Goal: Navigation & Orientation: Find specific page/section

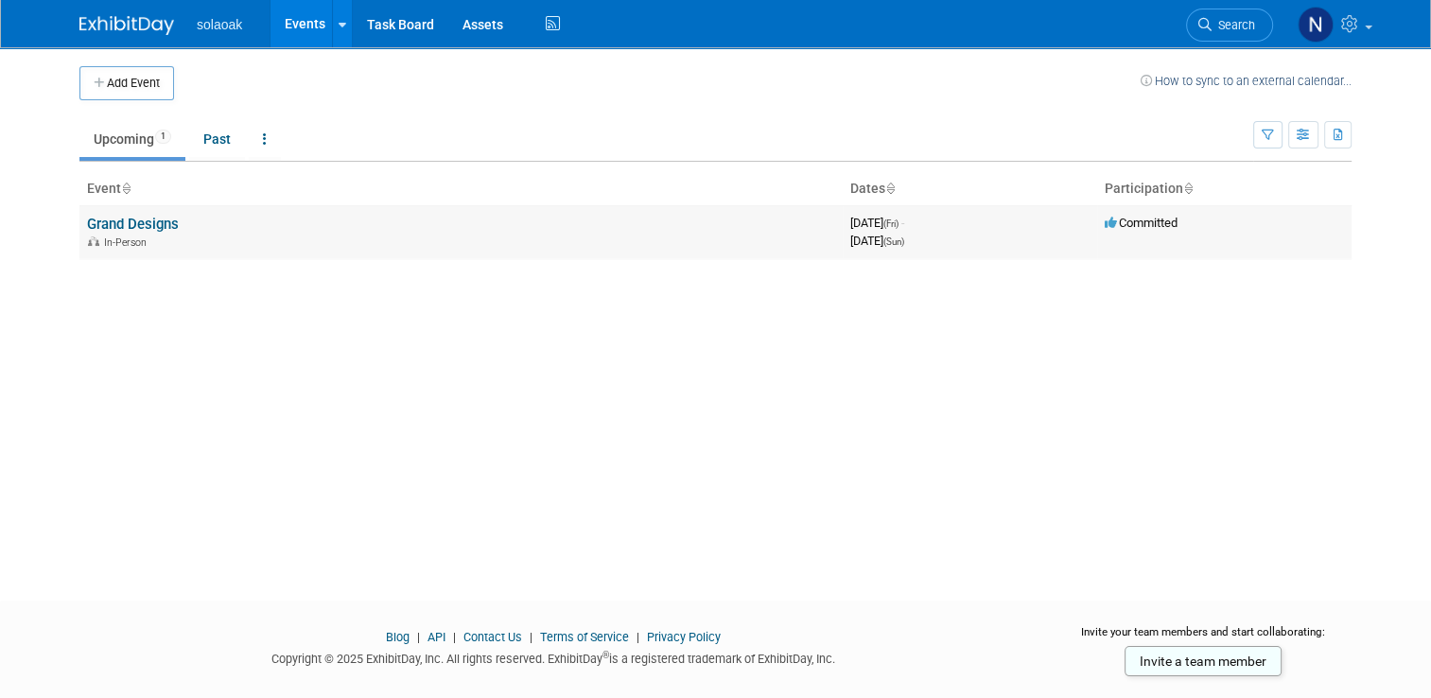
click at [148, 221] on link "Grand Designs" at bounding box center [133, 224] width 92 height 17
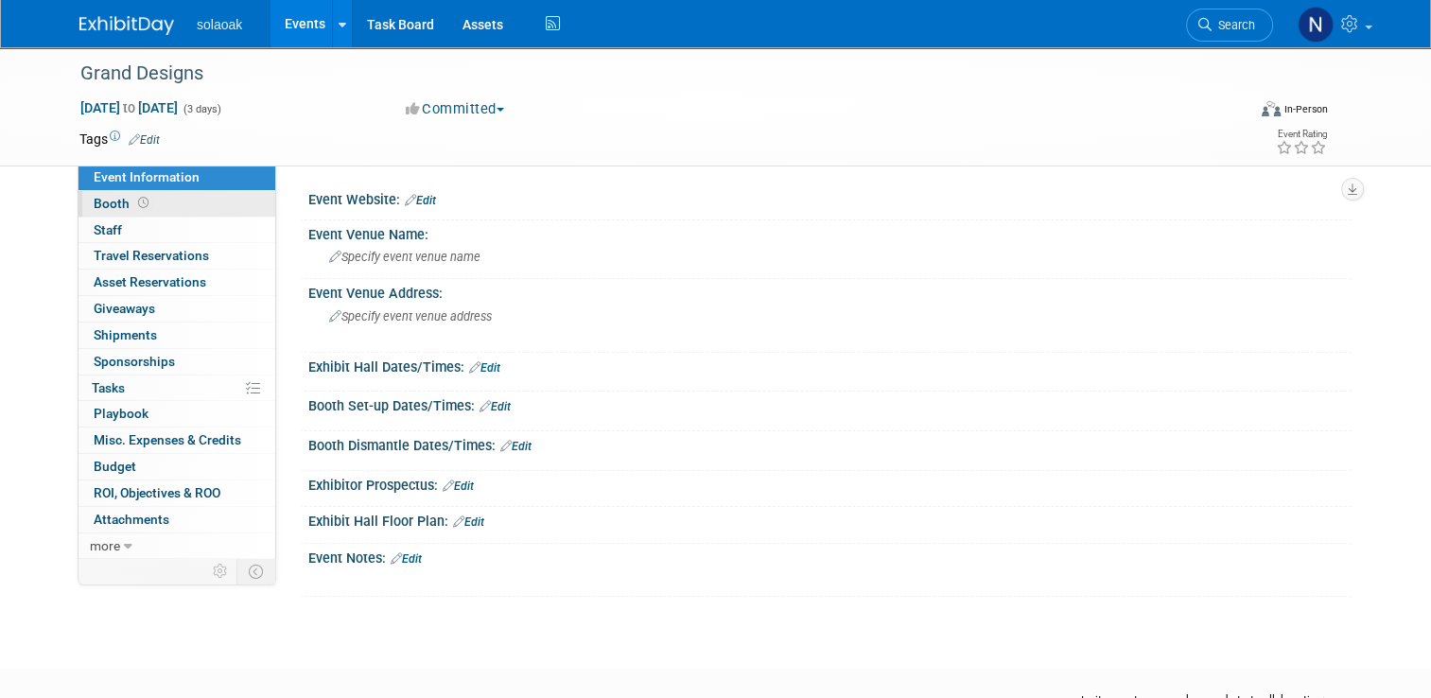
click at [97, 202] on span "Booth" at bounding box center [123, 203] width 59 height 15
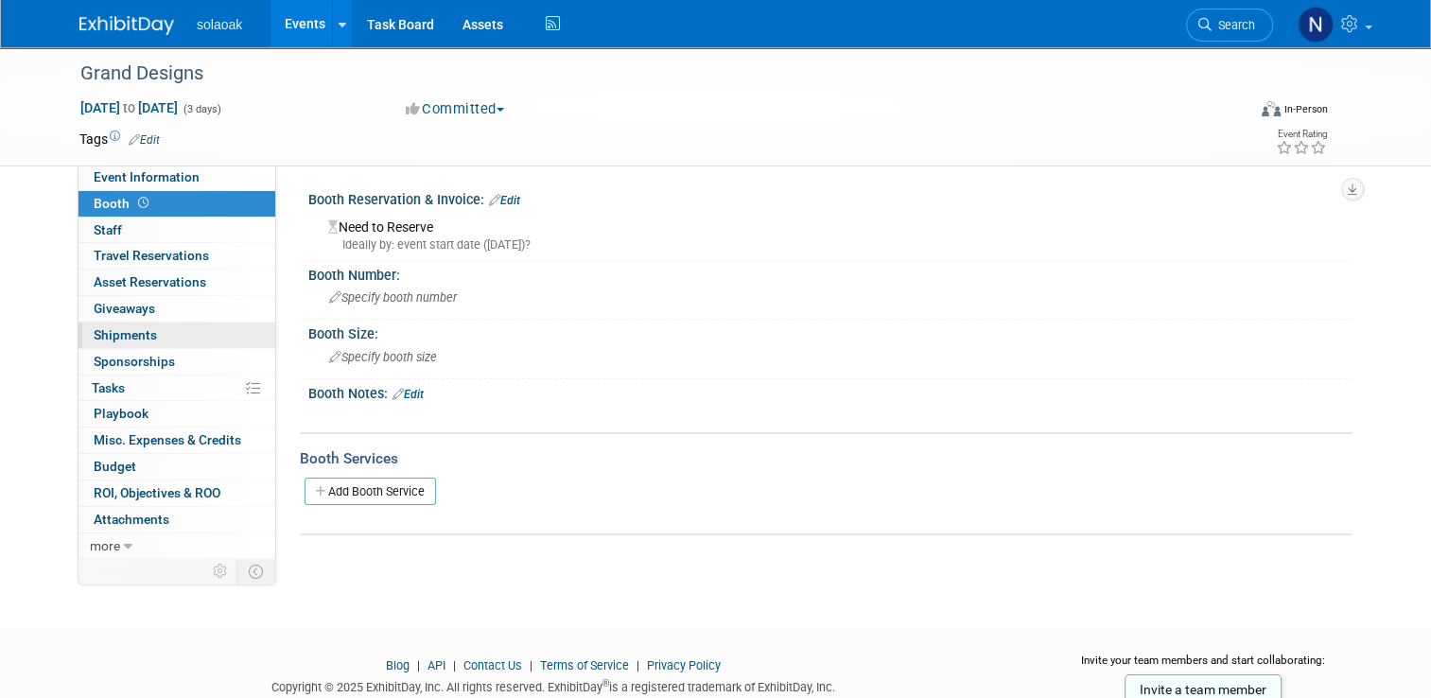
click at [119, 337] on span "Shipments 0" at bounding box center [125, 334] width 63 height 15
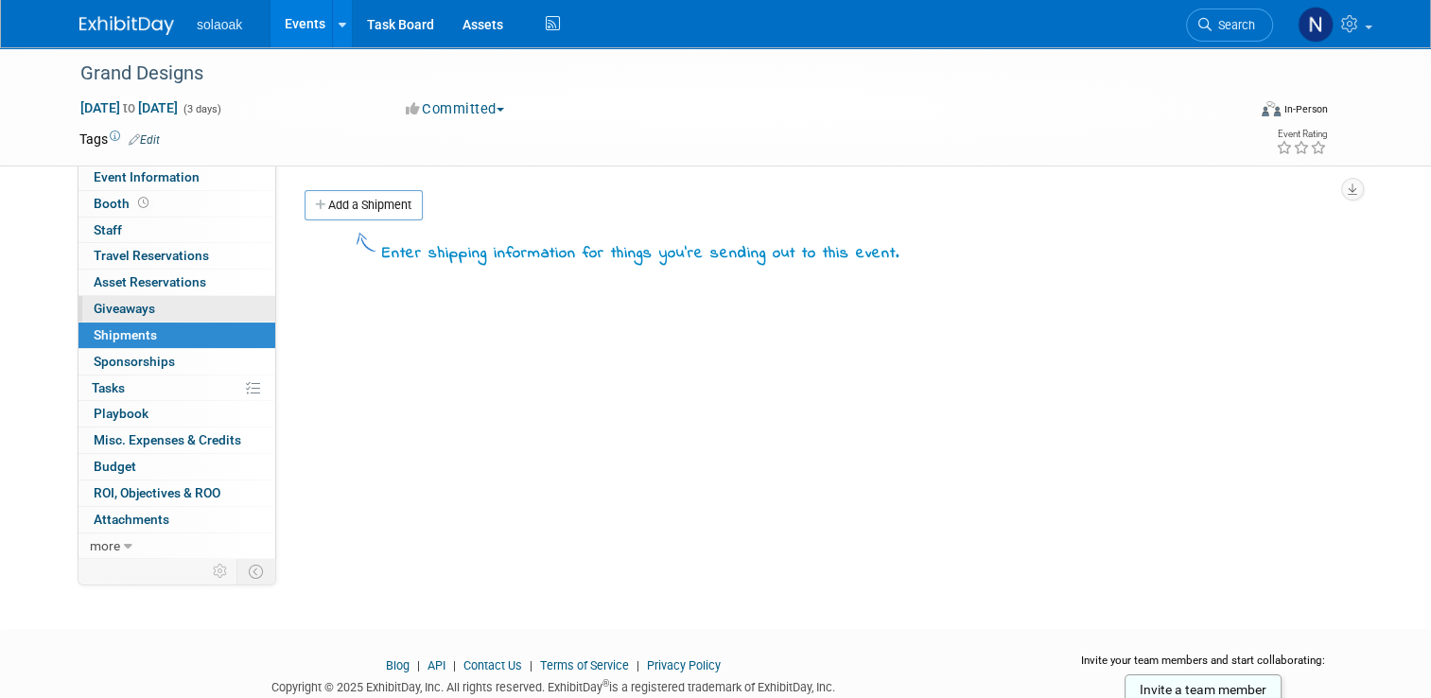
click at [121, 314] on span "Giveaways 0" at bounding box center [124, 308] width 61 height 15
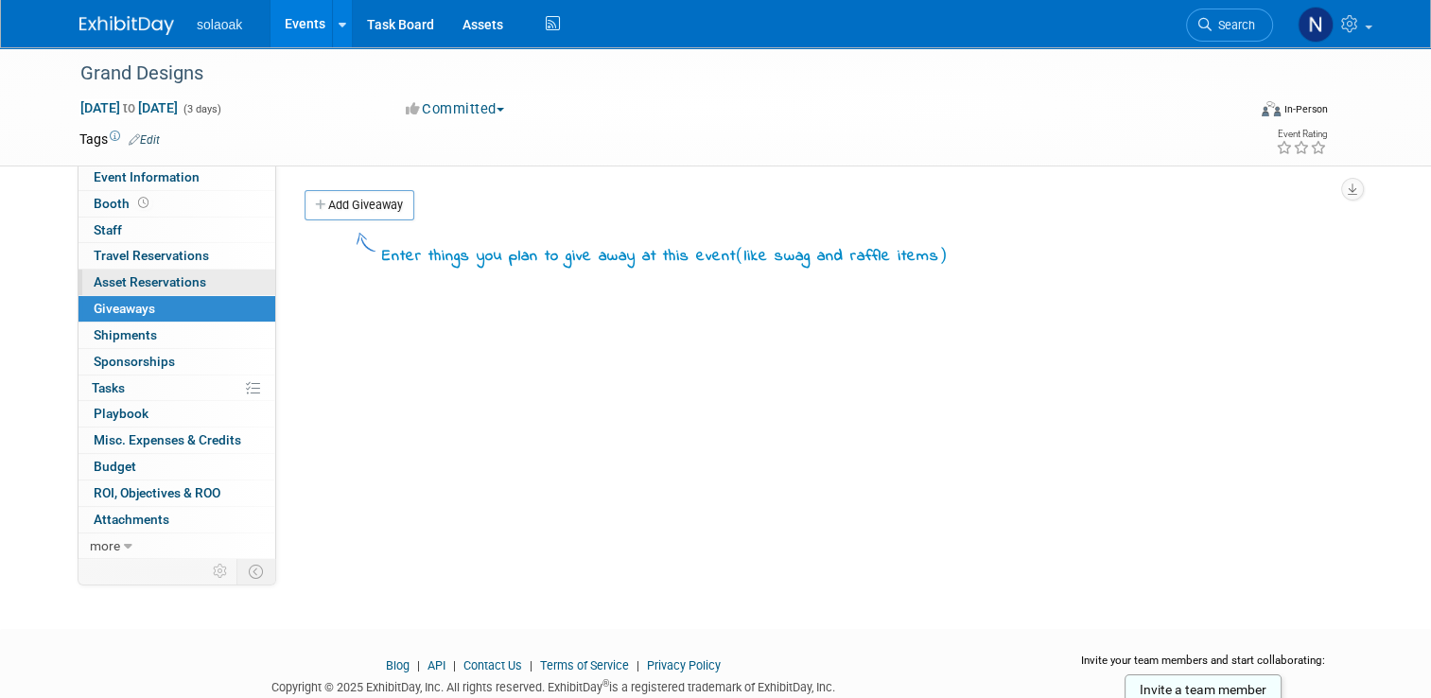
click at [137, 279] on span "Asset Reservations 0" at bounding box center [150, 281] width 113 height 15
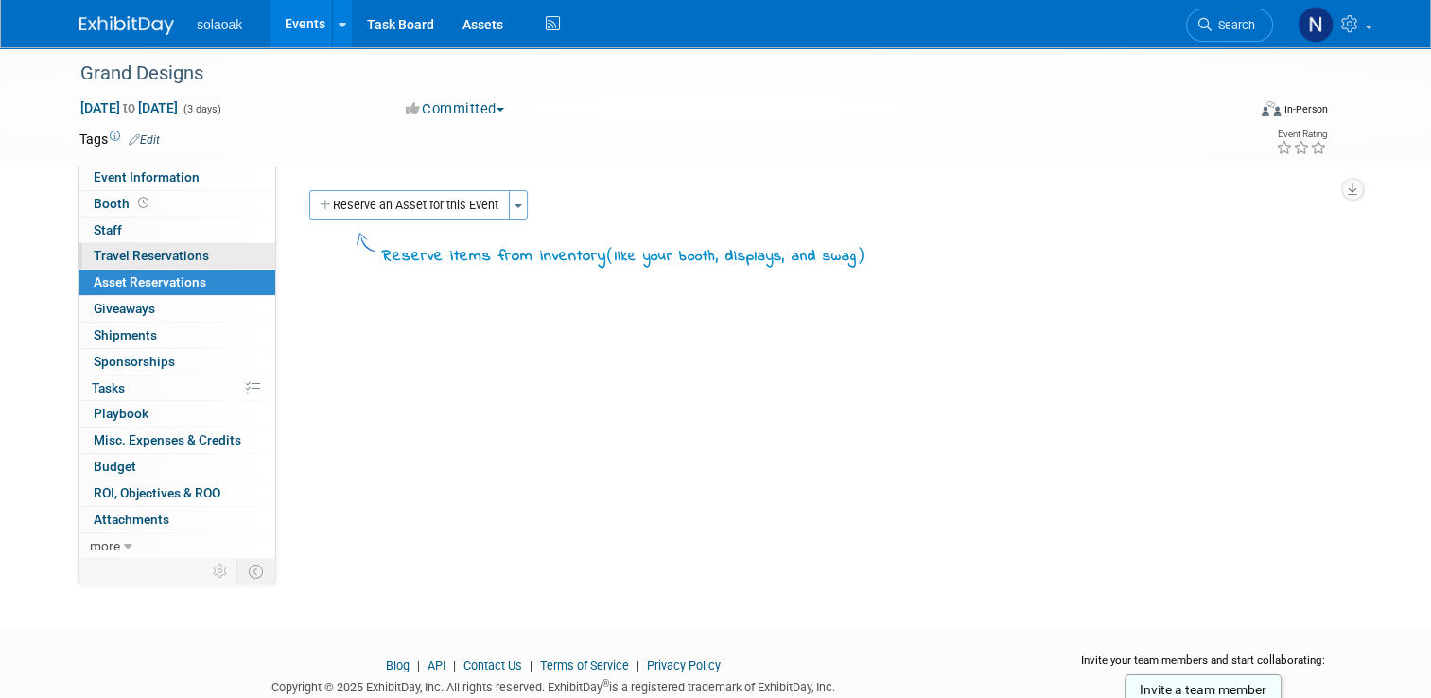
click at [142, 263] on link "0 Travel Reservations 0" at bounding box center [177, 256] width 197 height 26
